Goal: Transaction & Acquisition: Book appointment/travel/reservation

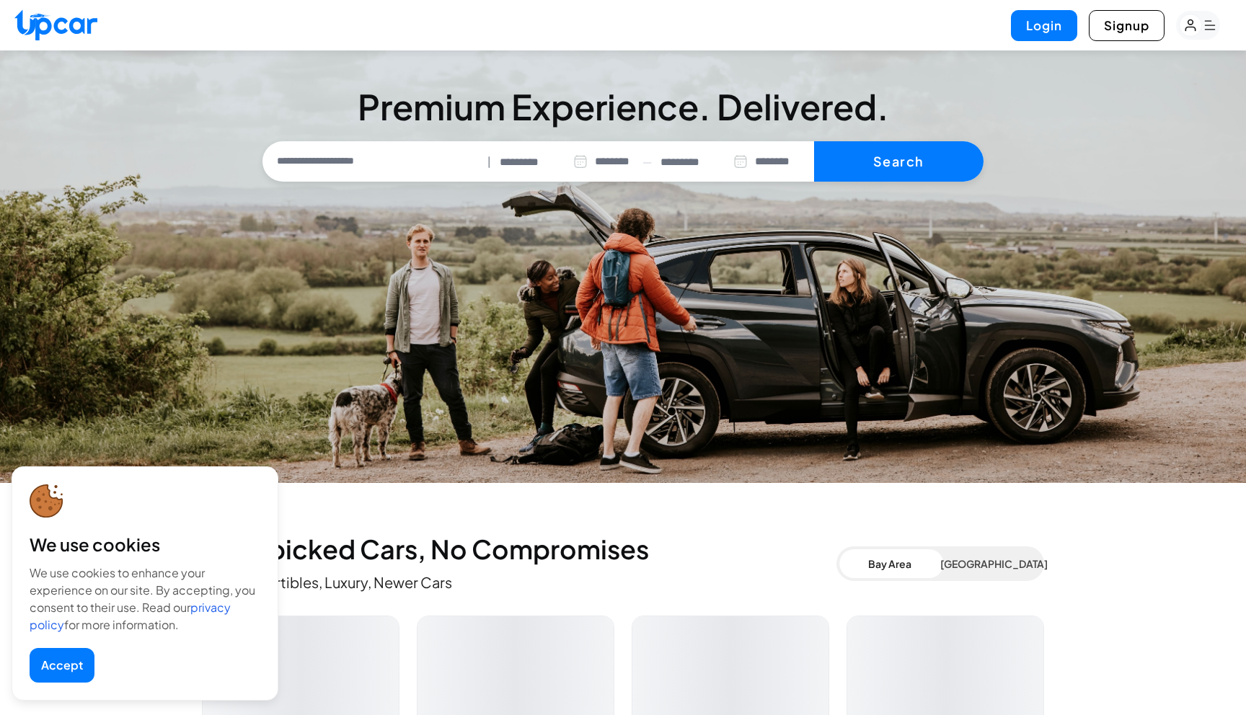
select select "********"
click at [63, 667] on button "Accept" at bounding box center [62, 665] width 65 height 35
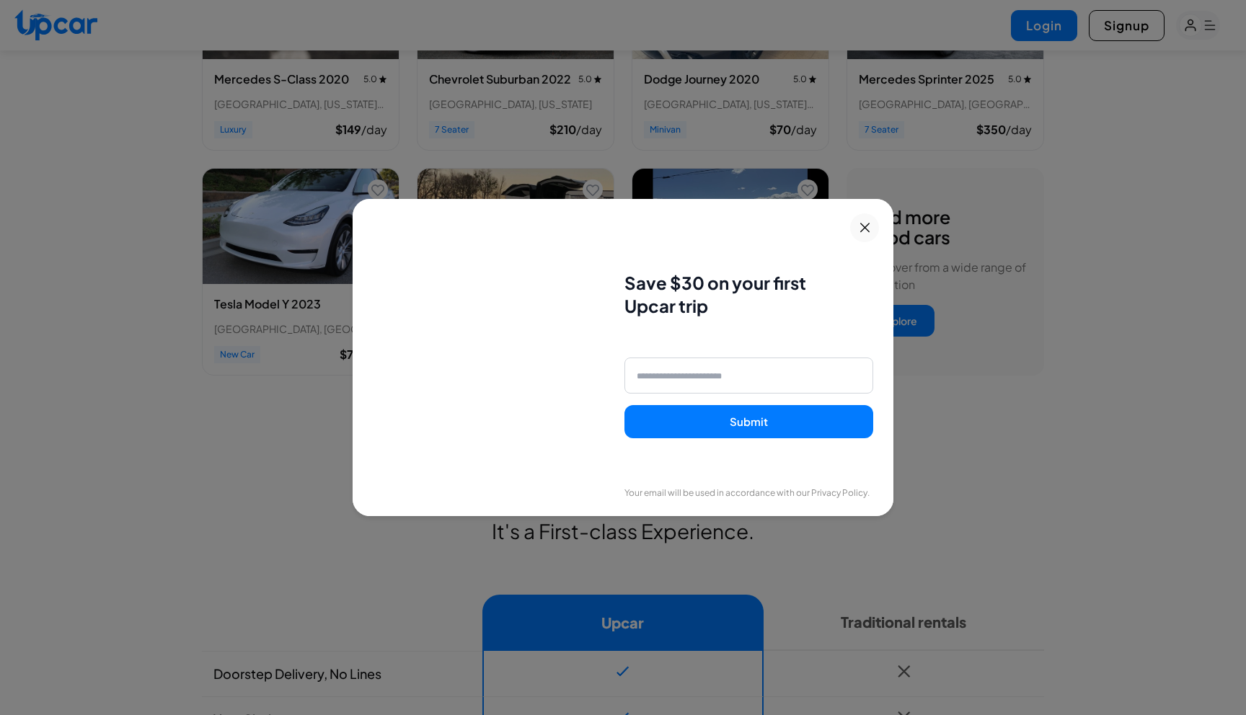
scroll to position [676, 0]
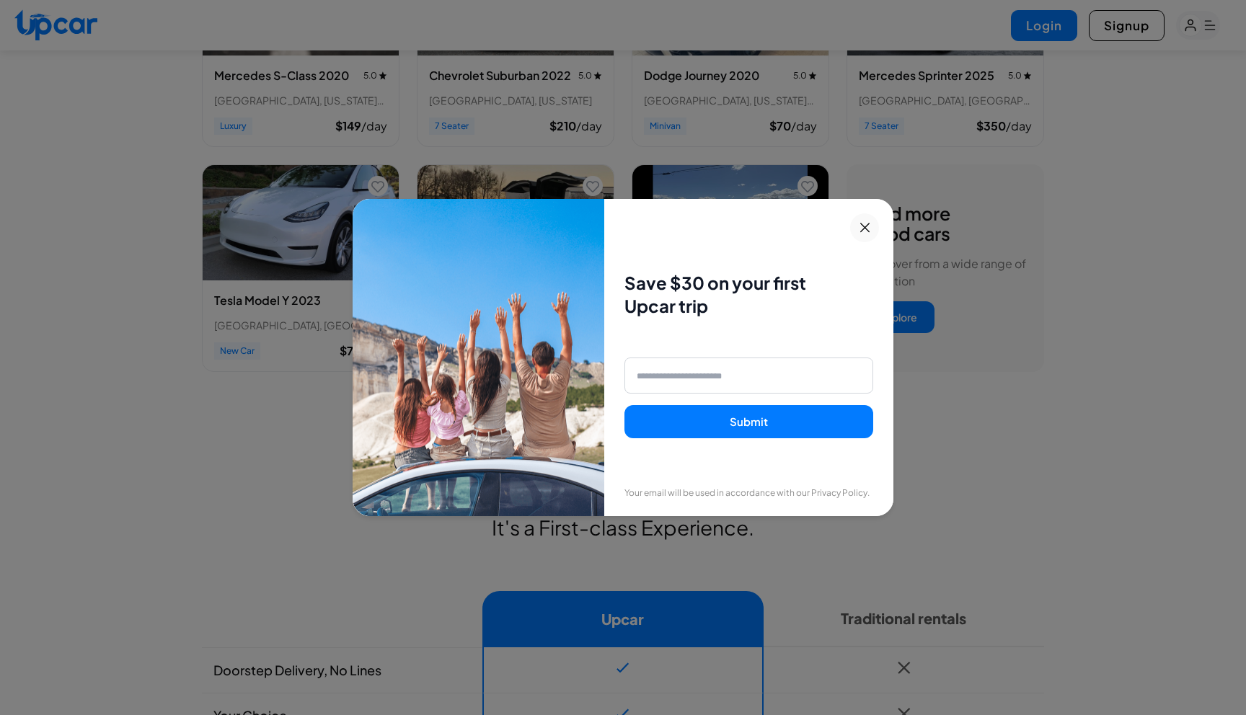
click at [866, 226] on icon at bounding box center [865, 227] width 18 height 17
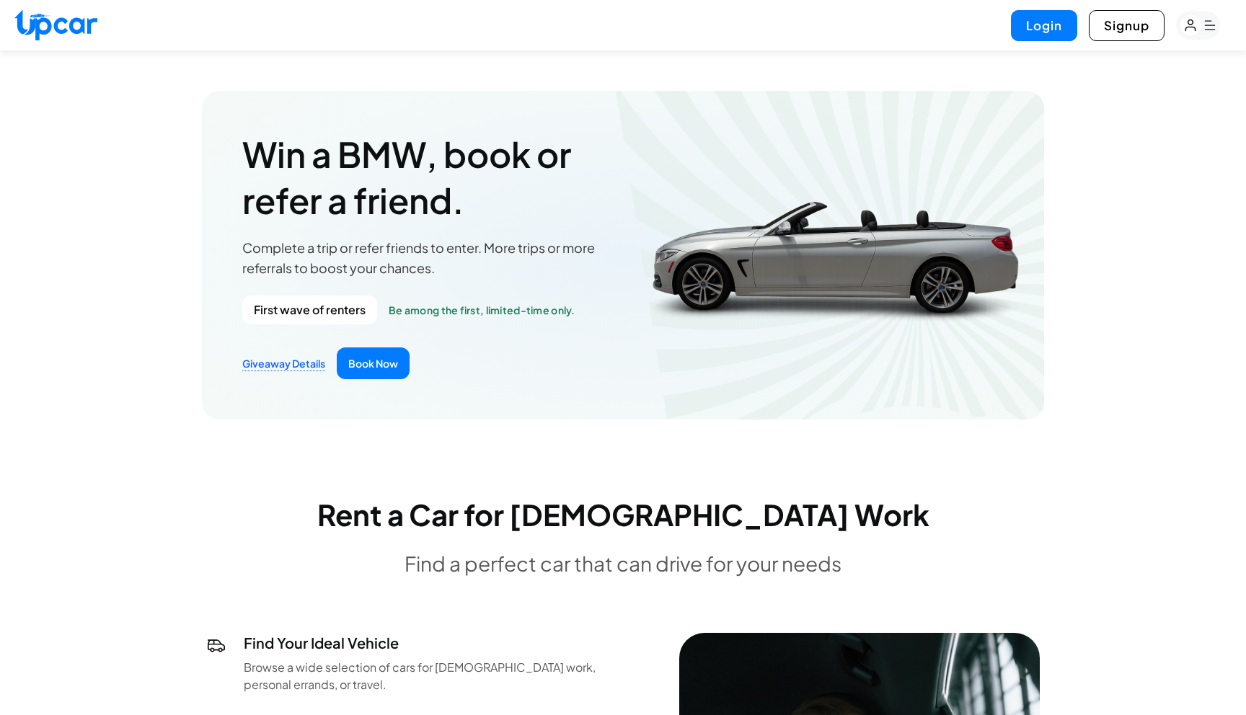
scroll to position [1908, 0]
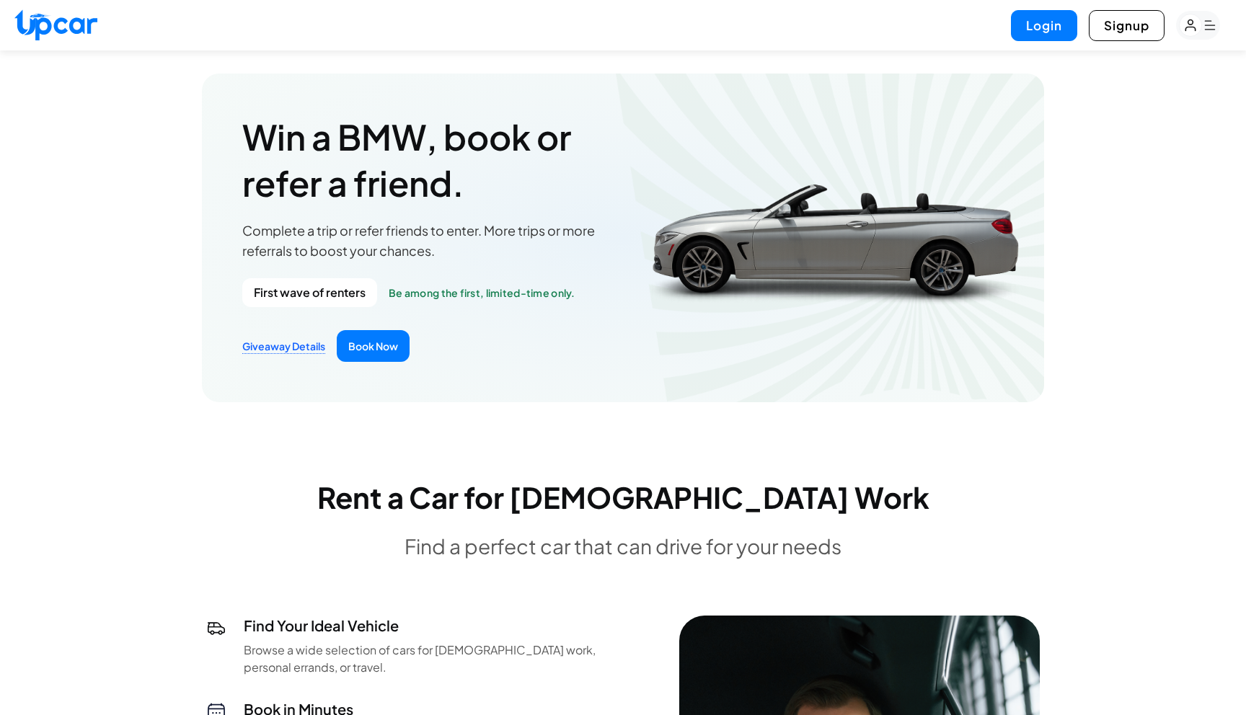
click at [254, 235] on p "Complete a trip or refer friends to enter. More trips or more referrals to boos…" at bounding box center [432, 241] width 381 height 40
click at [266, 236] on p "Complete a trip or refer friends to enter. More trips or more referrals to boos…" at bounding box center [432, 241] width 381 height 40
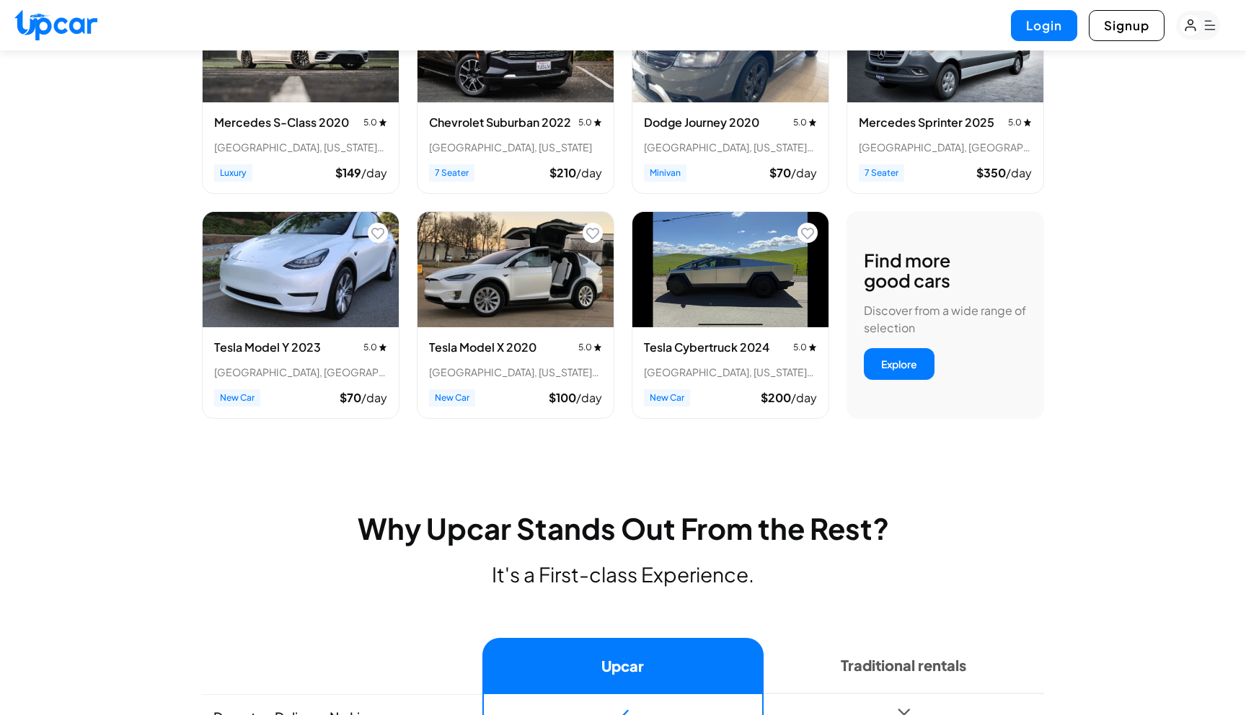
scroll to position [0, 0]
